Goal: Transaction & Acquisition: Download file/media

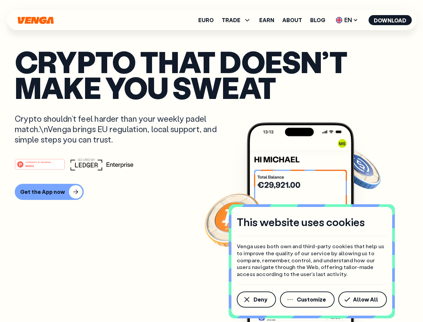
click at [211, 161] on div "#1 PRODUCT OF THE MONTH Web3" at bounding box center [212, 164] width 394 height 12
click at [256, 299] on span "Deny" at bounding box center [261, 298] width 14 height 5
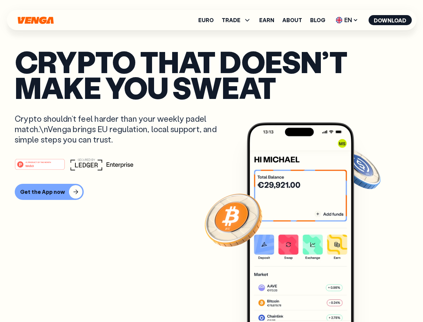
click at [308, 299] on img at bounding box center [300, 234] width 107 height 224
click at [364, 299] on article "Crypto that doesn’t make you sweat Crypto shouldn’t feel harder than your weekl…" at bounding box center [212, 174] width 394 height 251
click at [238, 20] on span "TRADE" at bounding box center [231, 19] width 19 height 5
click at [347, 20] on span "EN" at bounding box center [346, 20] width 27 height 11
click at [390, 20] on button "Download" at bounding box center [389, 20] width 43 height 10
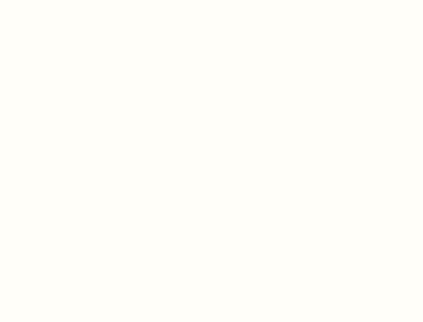
click at [211, 0] on html "This website uses cookies Venga uses both own and third-party cookies that help…" at bounding box center [211, 0] width 423 height 0
click at [48, 0] on html "This website uses cookies Venga uses both own and third-party cookies that help…" at bounding box center [211, 0] width 423 height 0
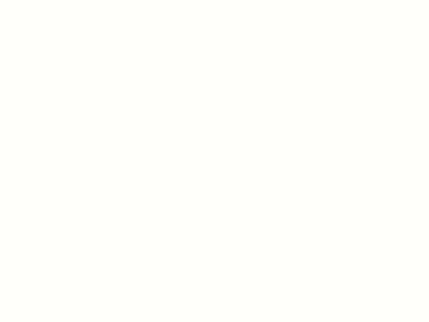
click at [41, 0] on html "This website uses cookies Venga uses both own and third-party cookies that help…" at bounding box center [214, 0] width 429 height 0
